Goal: Find contact information: Find contact information

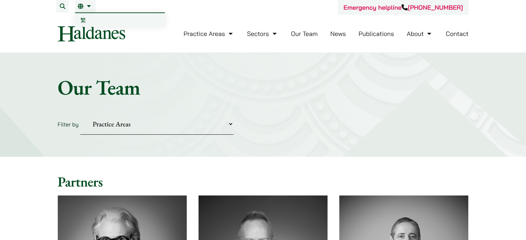
click at [81, 6] on link "EN" at bounding box center [85, 6] width 15 height 6
click at [89, 9] on li "EN 繁" at bounding box center [85, 6] width 20 height 12
click at [84, 20] on span "繁" at bounding box center [84, 20] width 6 height 7
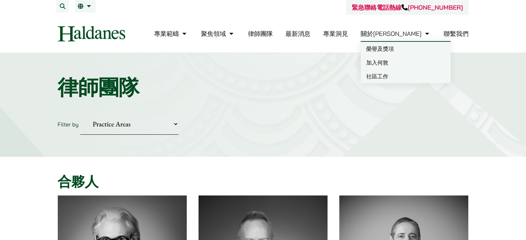
click at [454, 34] on link "聯繫我們" at bounding box center [456, 34] width 25 height 8
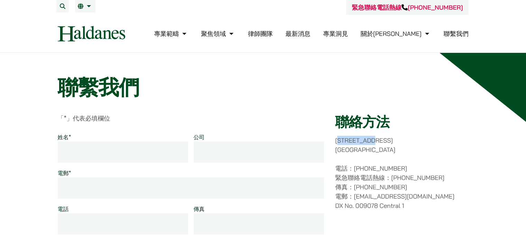
drag, startPoint x: 407, startPoint y: 140, endPoint x: 422, endPoint y: 149, distance: 17.6
click at [433, 149] on p "香港中環都爹利街十一號 律敦治大廈七樓" at bounding box center [401, 145] width 133 height 19
click at [424, 152] on p "香港中環都爹利街十一號 律敦治大廈七樓" at bounding box center [401, 145] width 133 height 19
